Goal: Navigation & Orientation: Find specific page/section

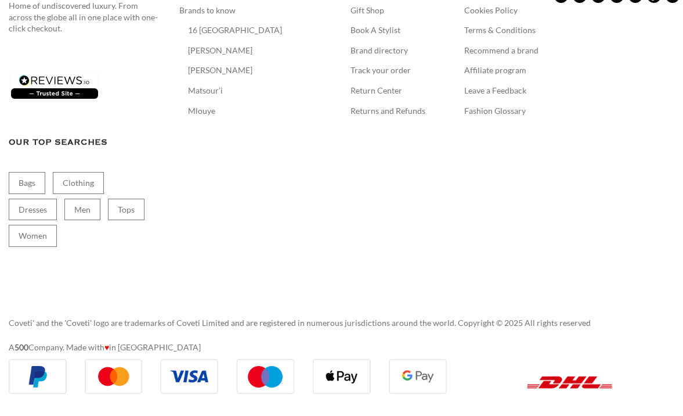
scroll to position [15563, 0]
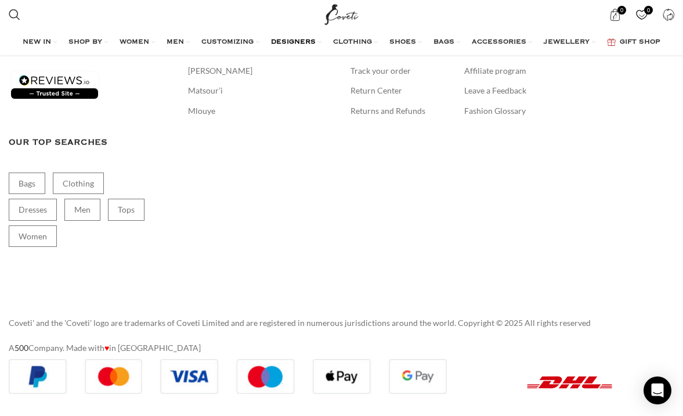
scroll to position [2537, 0]
